Goal: Information Seeking & Learning: Understand process/instructions

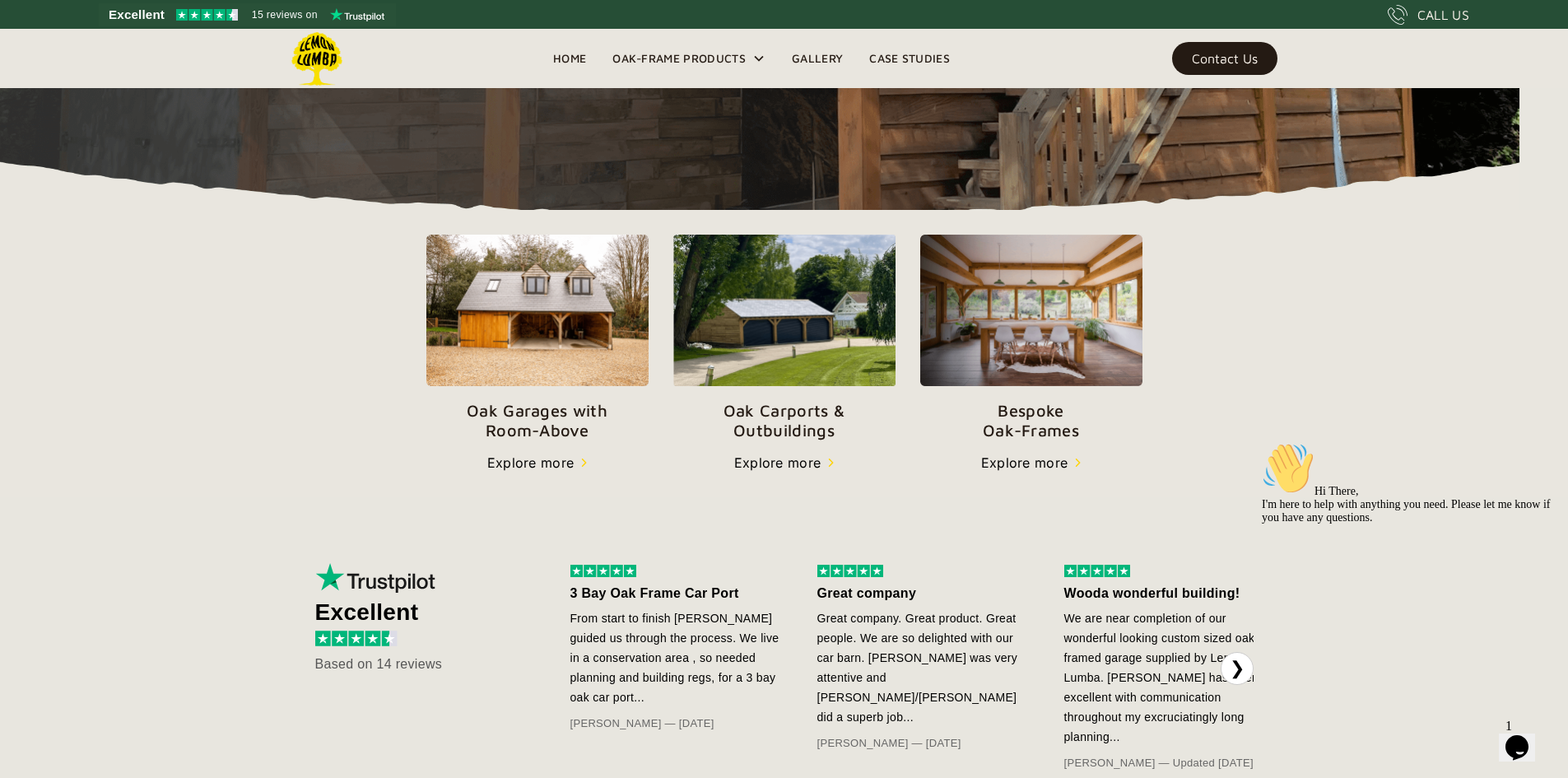
scroll to position [461, 0]
click at [742, 385] on img at bounding box center [785, 309] width 222 height 152
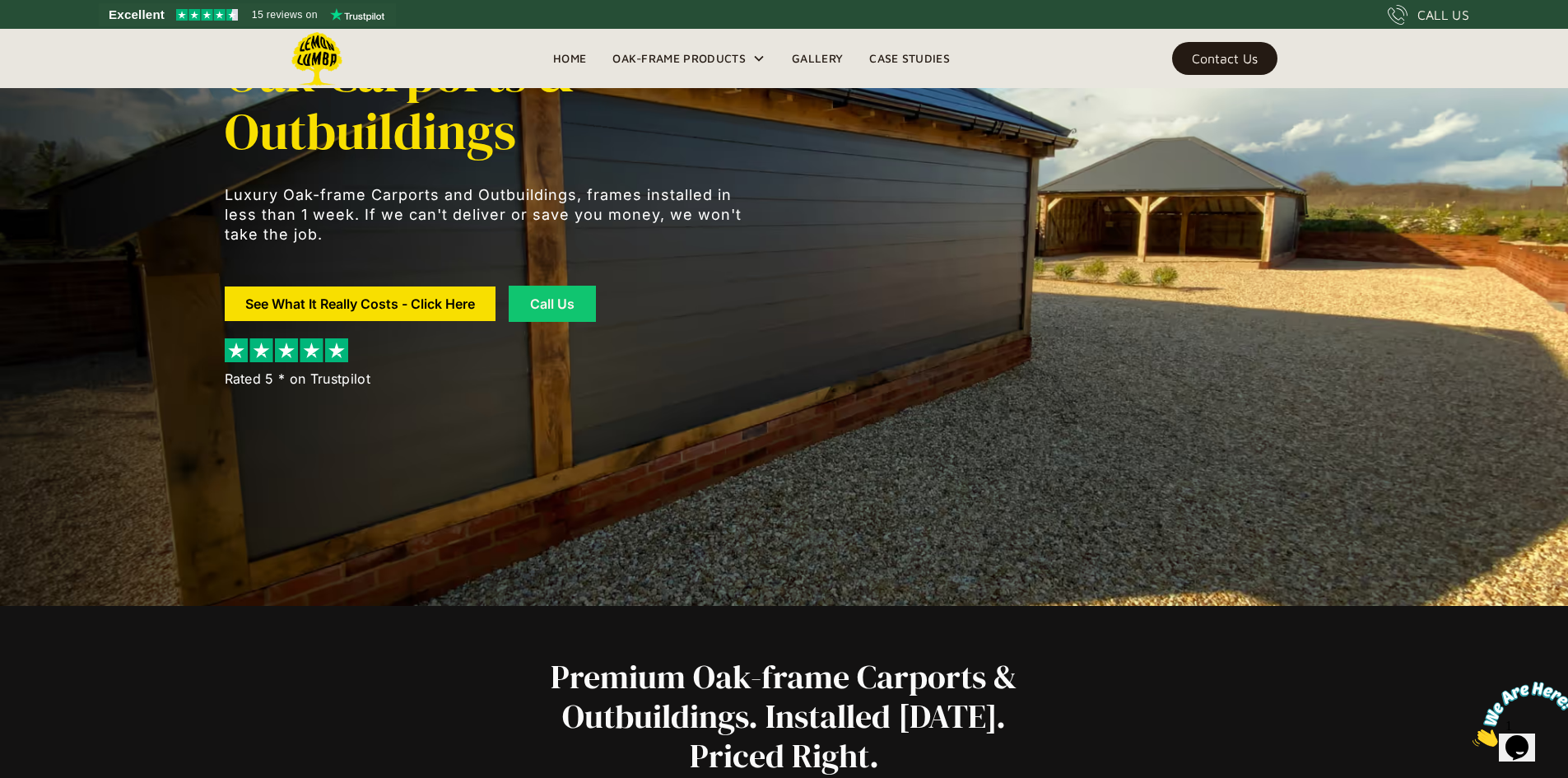
scroll to position [173, 0]
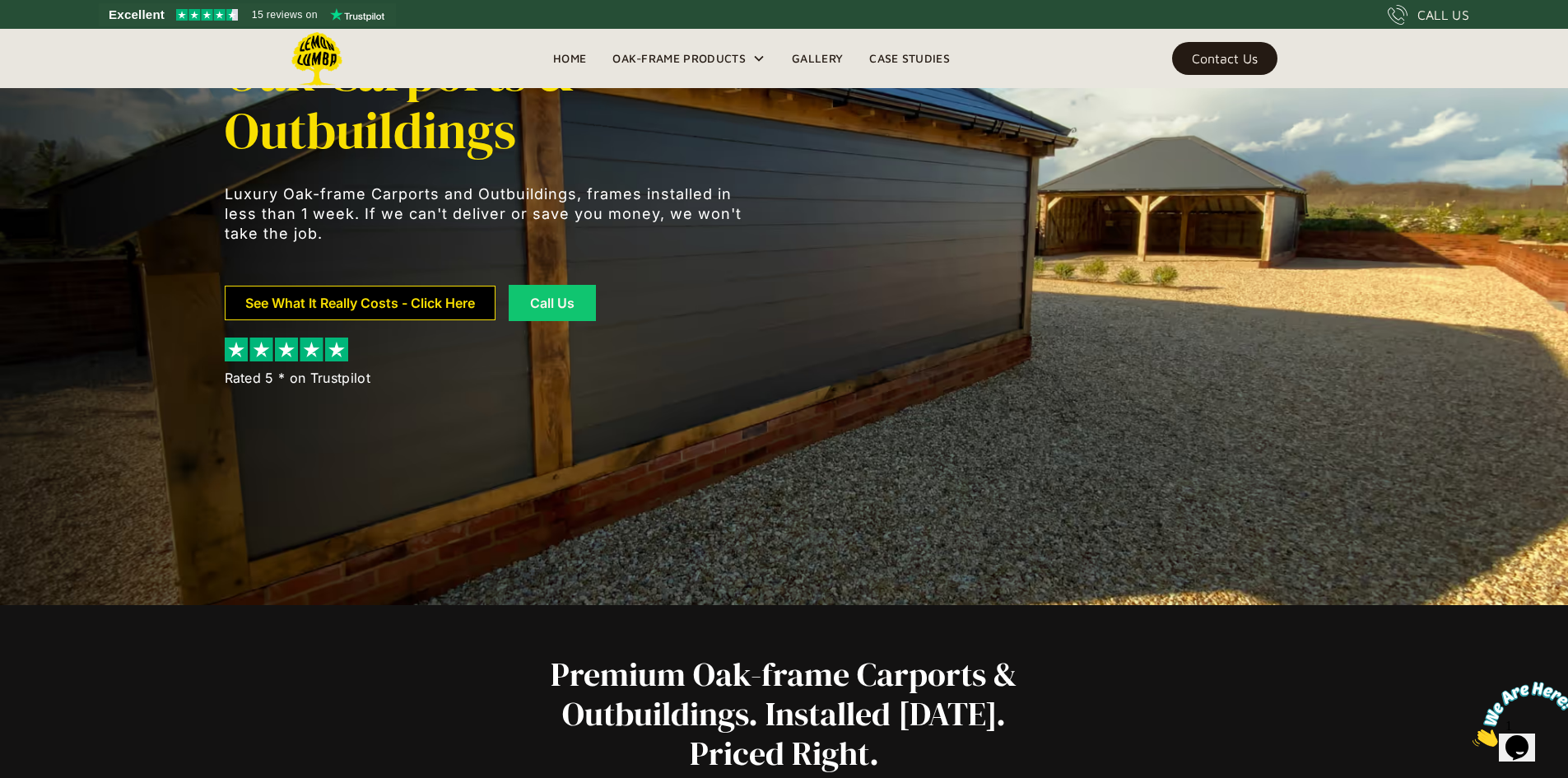
click at [335, 303] on link "See What It Really Costs - Click Here" at bounding box center [360, 302] width 271 height 34
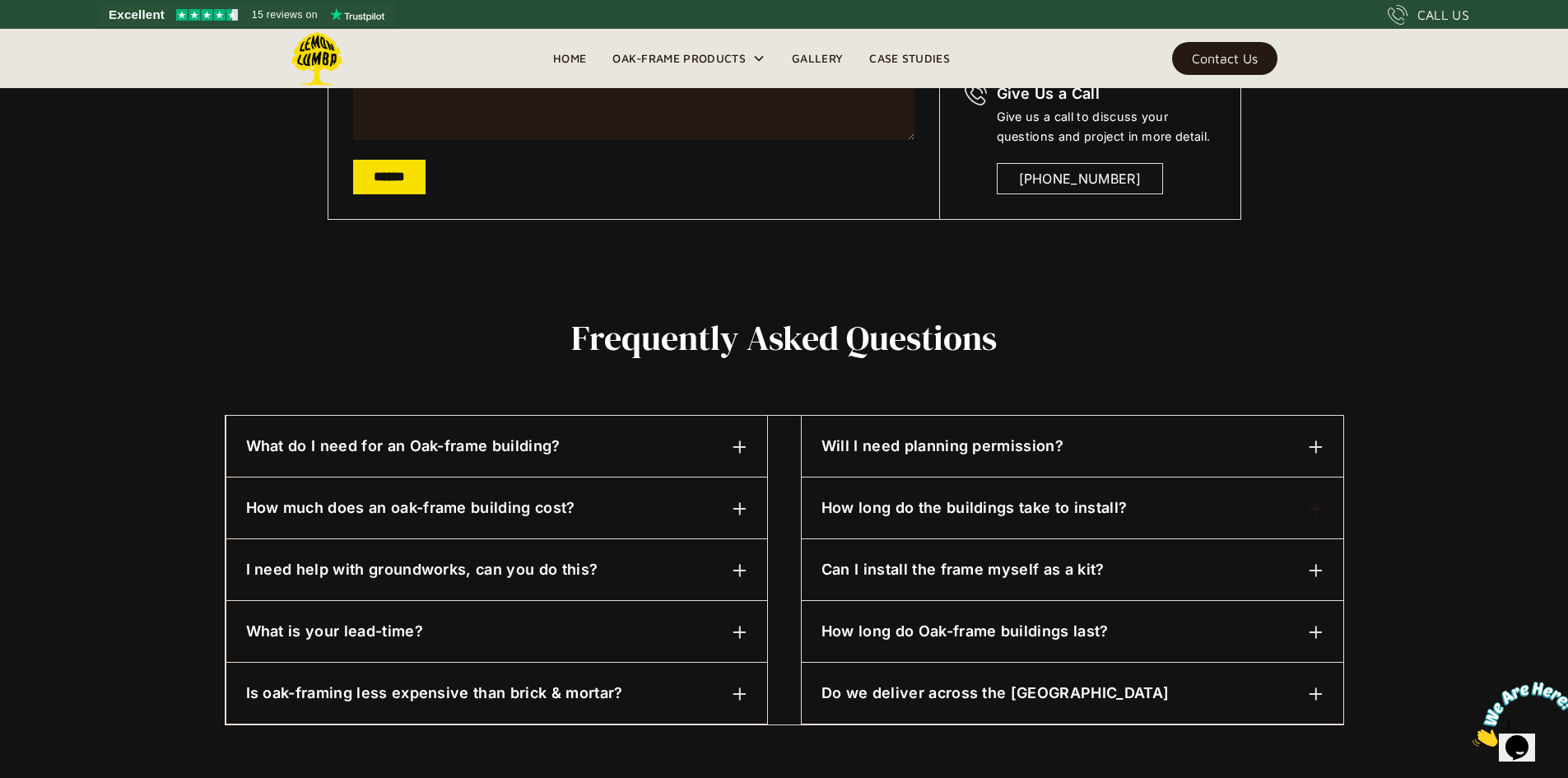
scroll to position [576, 0]
click at [909, 434] on div "Will I need planning permission? 99 percent of the time, yes. Not to worry, we …" at bounding box center [1072, 447] width 541 height 61
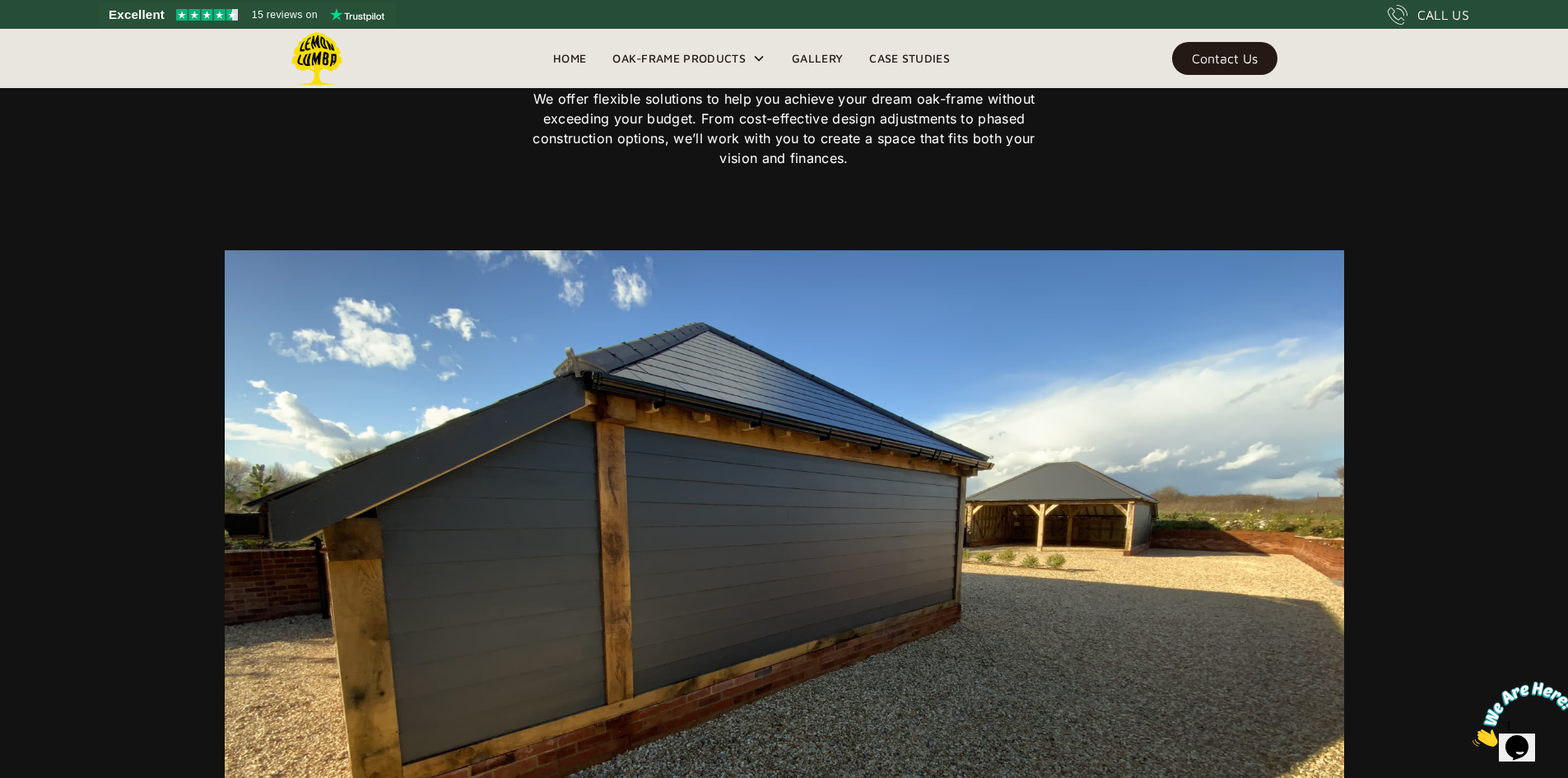
scroll to position [11610, 0]
